Goal: Information Seeking & Learning: Learn about a topic

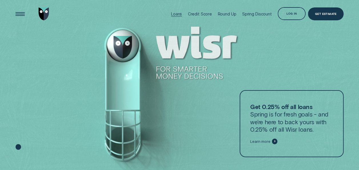
click at [179, 15] on div "Loans" at bounding box center [176, 14] width 11 height 5
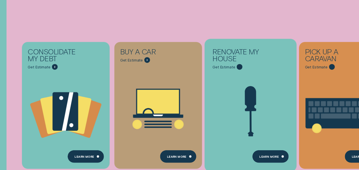
scroll to position [78, 0]
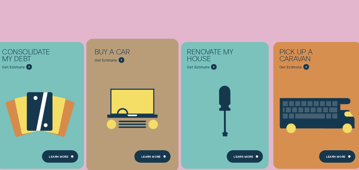
click at [114, 75] on icon "Buy a car - Learn more" at bounding box center [132, 108] width 92 height 70
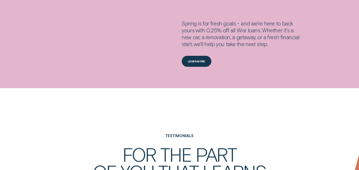
scroll to position [761, 0]
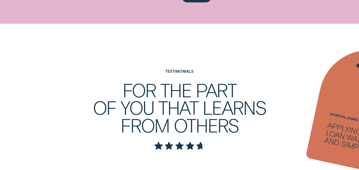
drag, startPoint x: 357, startPoint y: 72, endPoint x: 353, endPoint y: 86, distance: 14.3
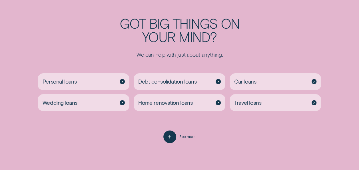
scroll to position [1059, 0]
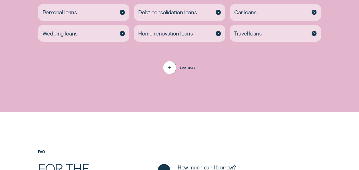
click at [166, 67] on div "button" at bounding box center [169, 67] width 13 height 13
